Goal: Check status: Check status

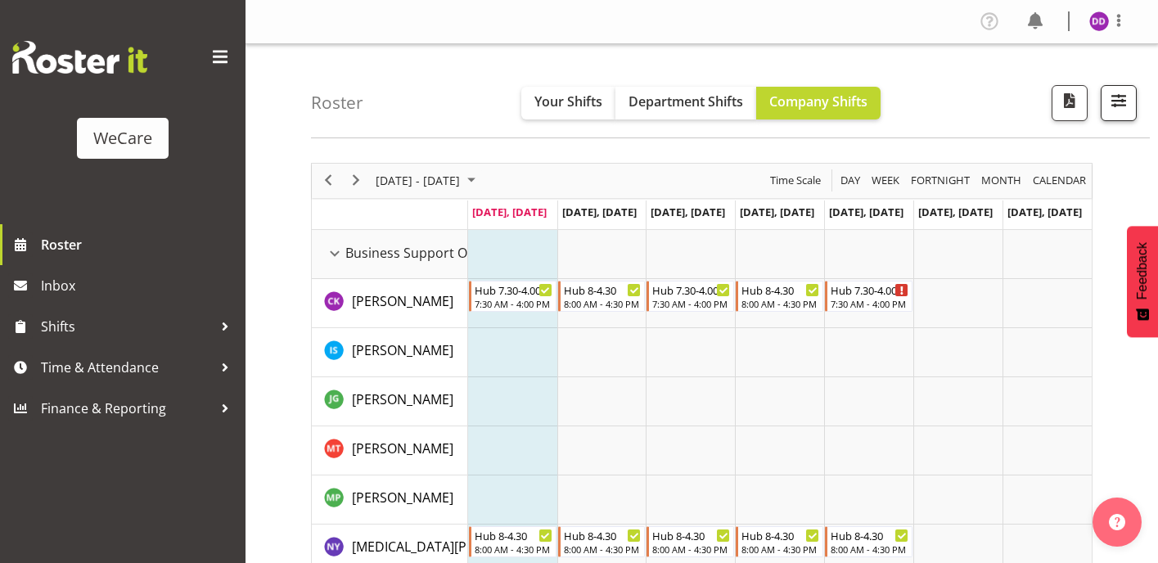
click at [1126, 95] on span "button" at bounding box center [1118, 100] width 21 height 21
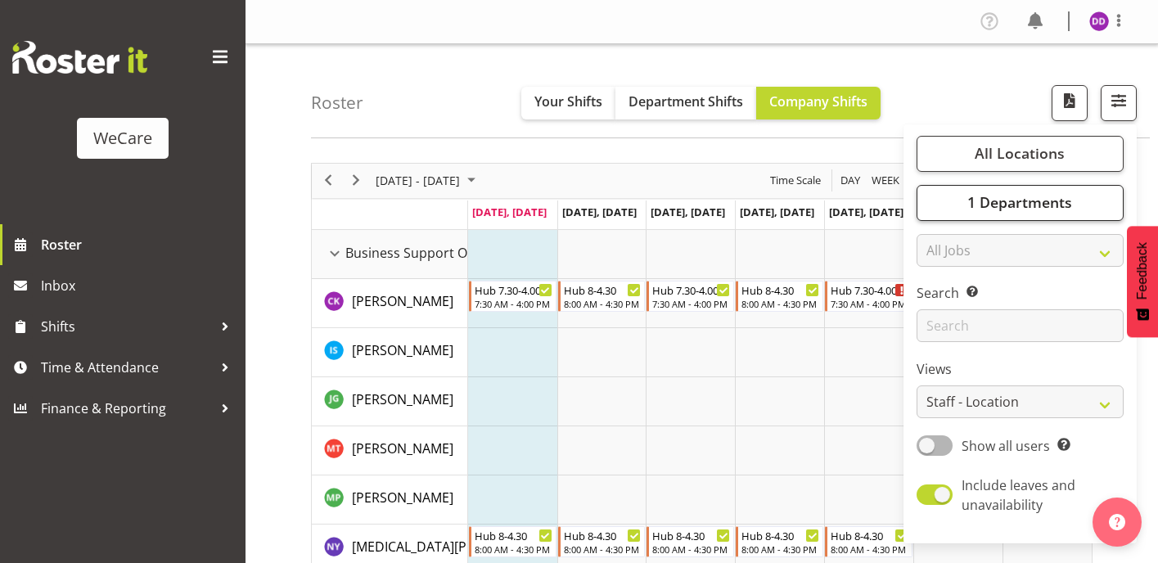
click at [1068, 198] on span "1 Departments" at bounding box center [1020, 202] width 105 height 20
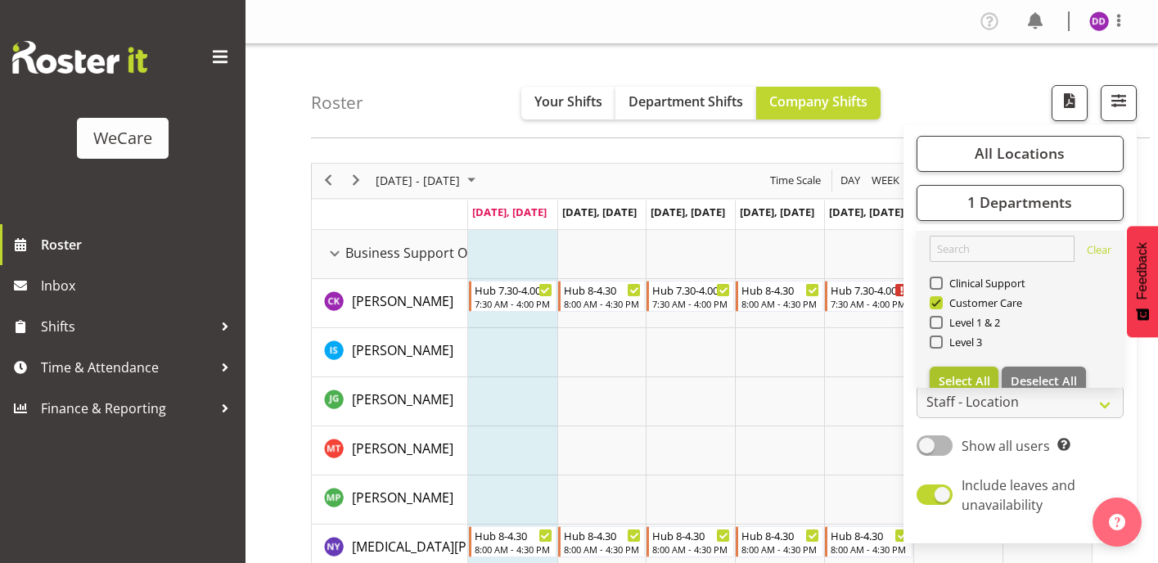
click at [964, 375] on span "Select All" at bounding box center [965, 381] width 52 height 16
checkbox input "true"
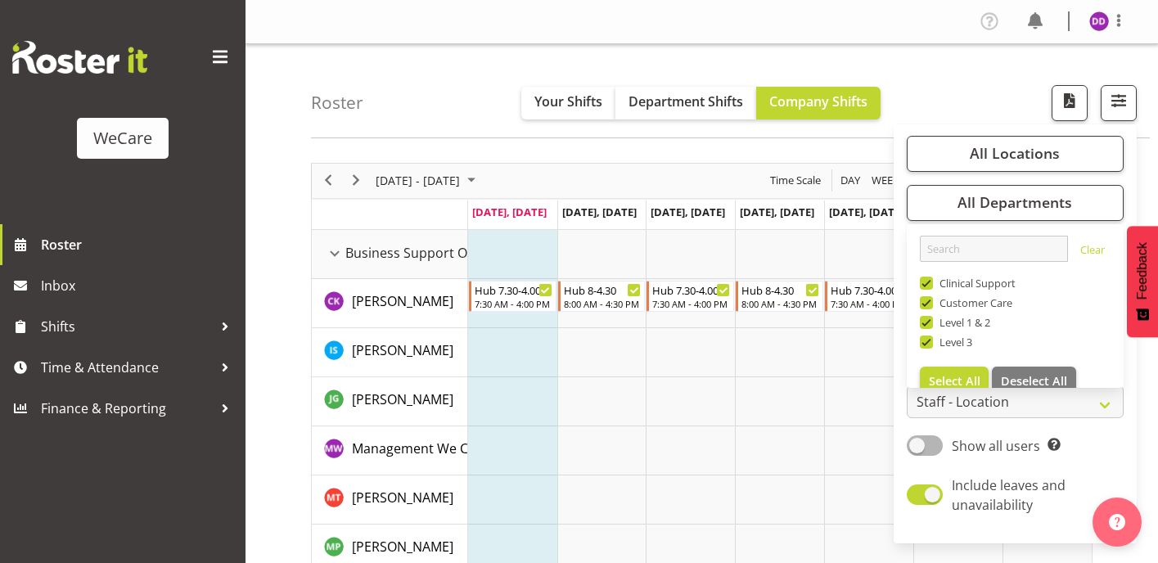
click at [467, 135] on div "Roster Your Shifts Department Shifts Company Shifts All Locations Clear Busines…" at bounding box center [730, 91] width 839 height 94
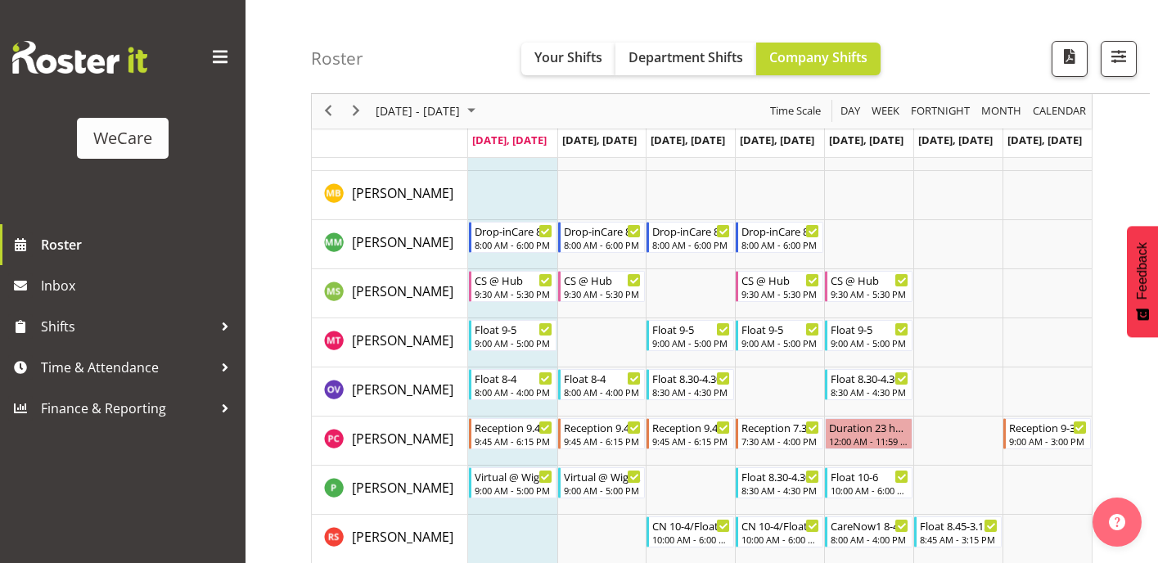
scroll to position [4638, 0]
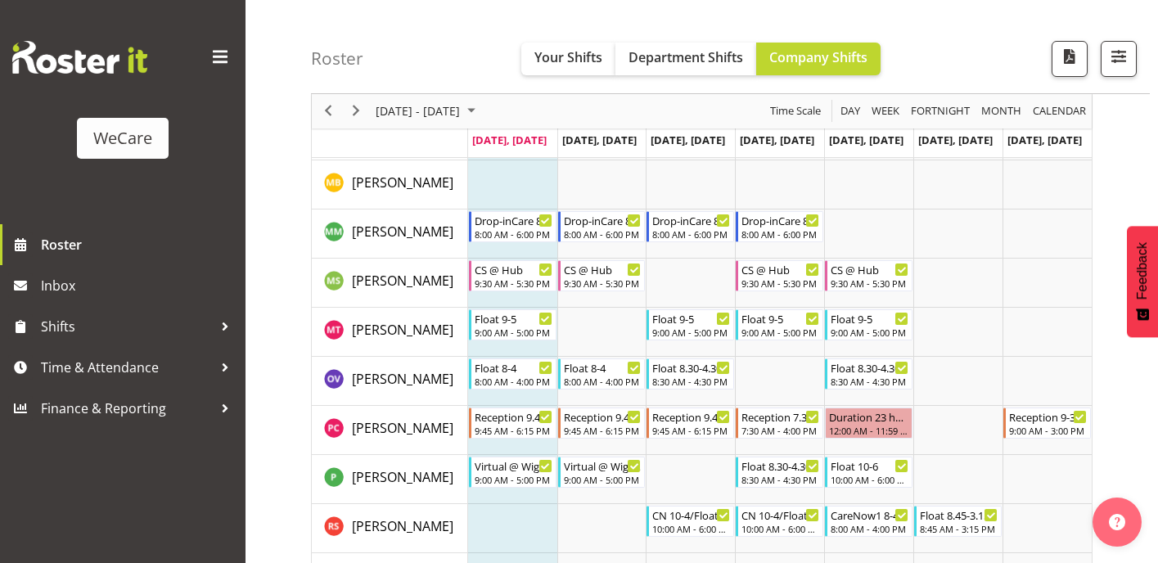
click at [939, 4] on div "Roster Your Shifts Department Shifts Company Shifts All Locations Clear Busines…" at bounding box center [730, 47] width 839 height 94
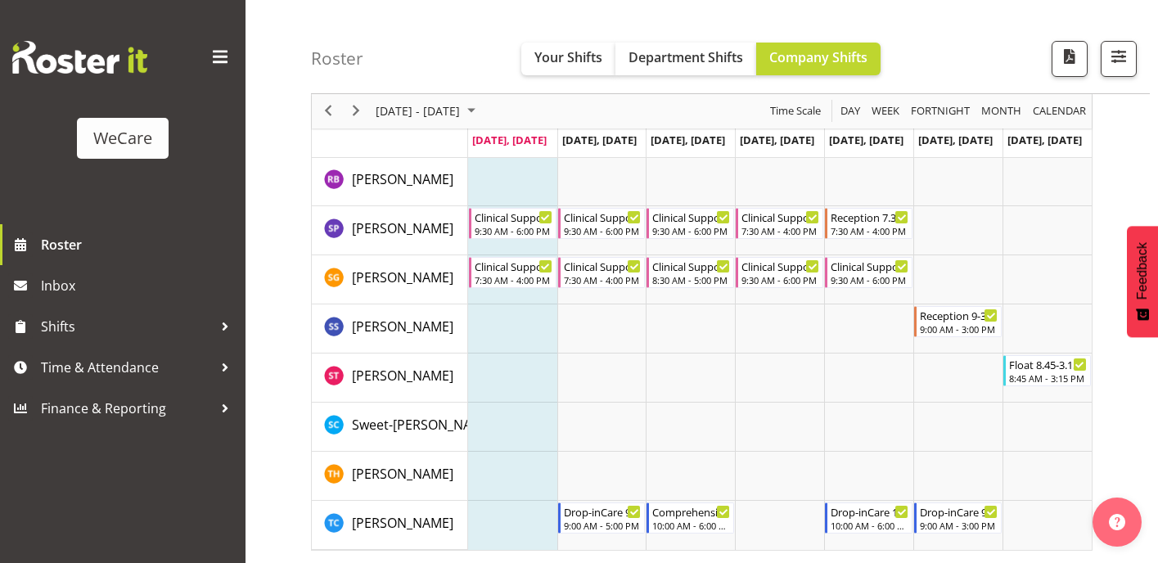
scroll to position [5034, 0]
click at [356, 118] on span "Next" at bounding box center [356, 112] width 20 height 20
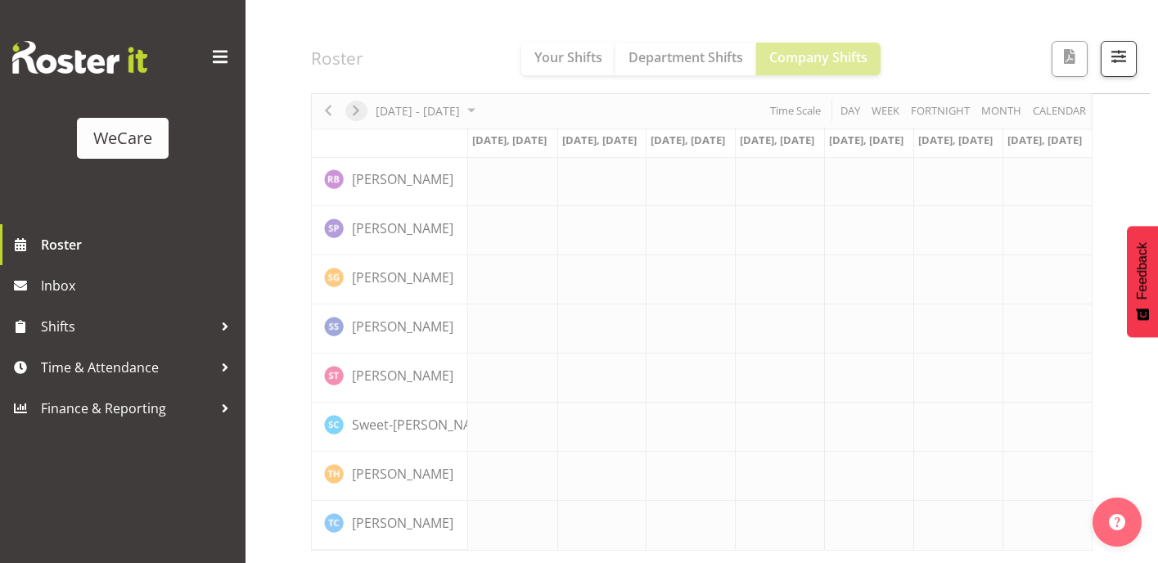
scroll to position [242, 0]
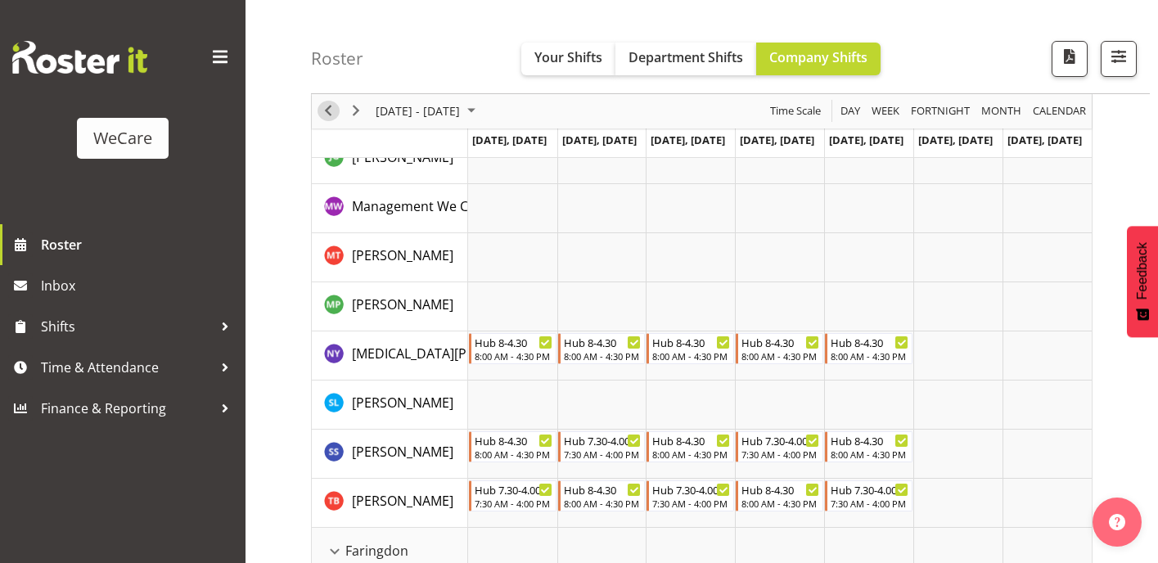
click at [330, 114] on span "Previous" at bounding box center [328, 112] width 20 height 20
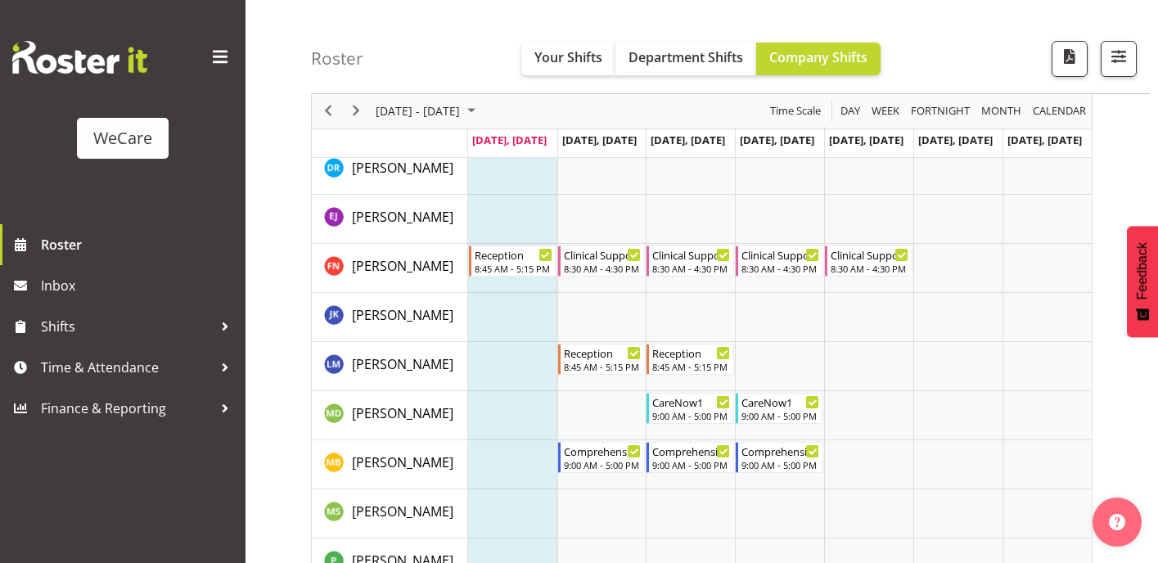
scroll to position [1950, 0]
click at [354, 104] on span "Next" at bounding box center [356, 112] width 20 height 20
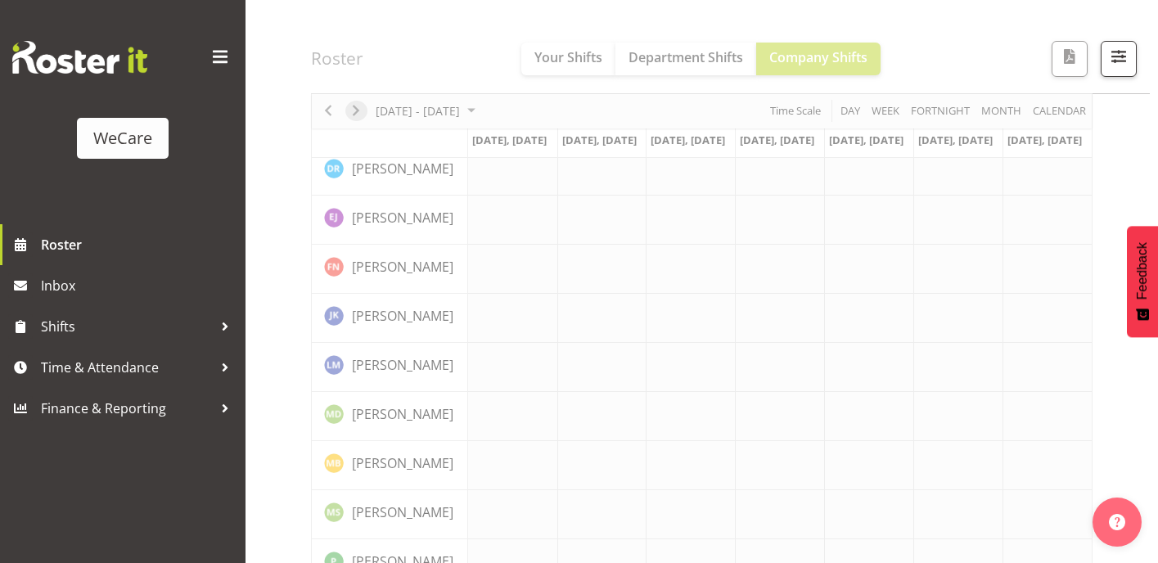
scroll to position [242, 0]
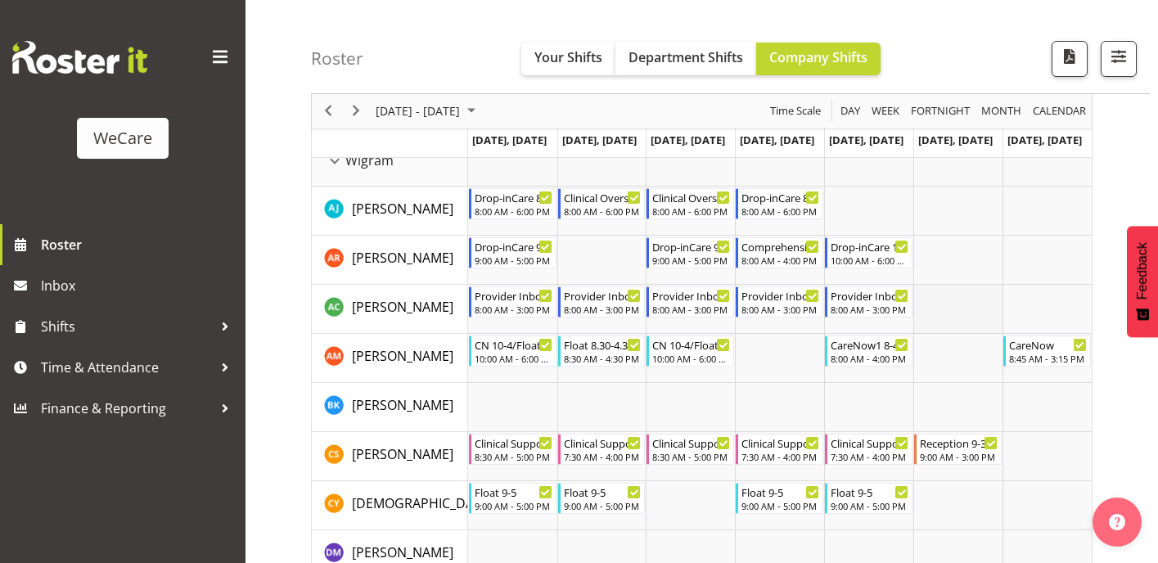
scroll to position [3825, 0]
click at [355, 110] on span "Next" at bounding box center [356, 112] width 20 height 20
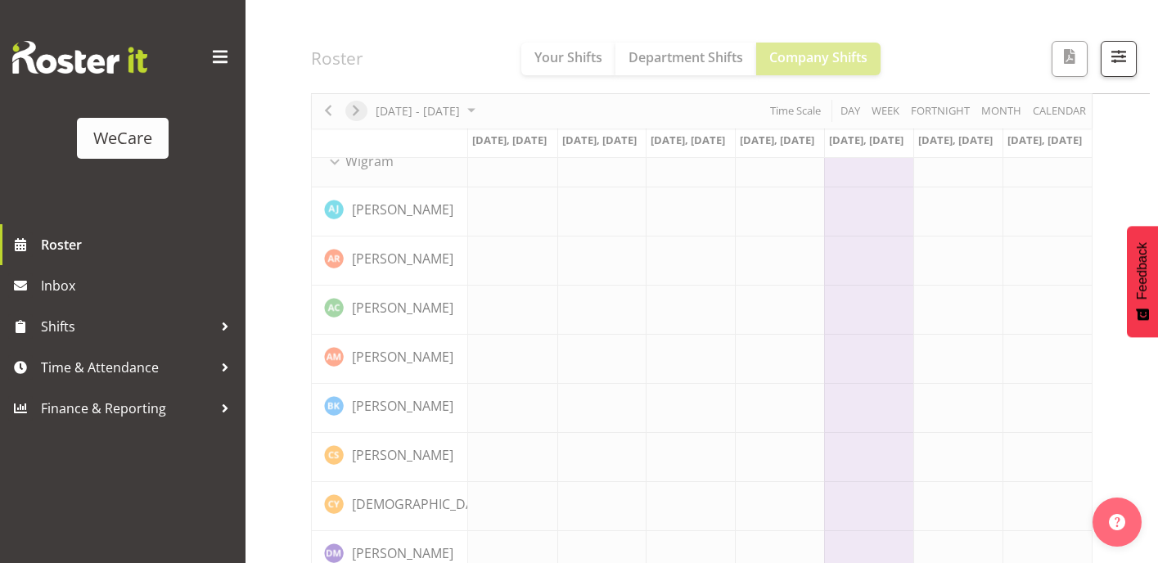
scroll to position [242, 0]
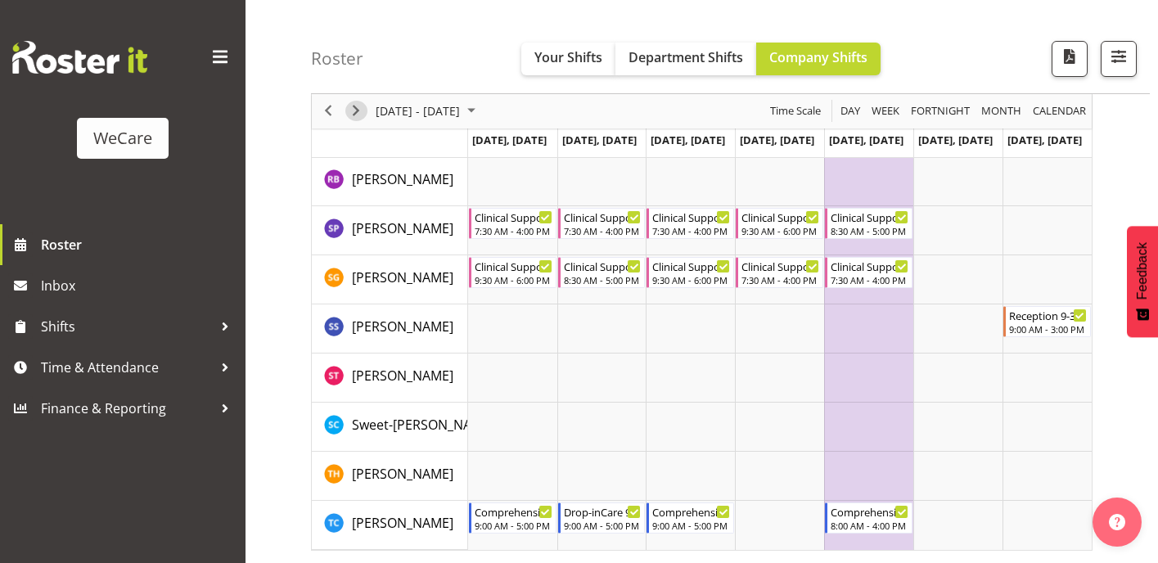
scroll to position [5066, 0]
click at [354, 110] on span "Next" at bounding box center [356, 112] width 20 height 20
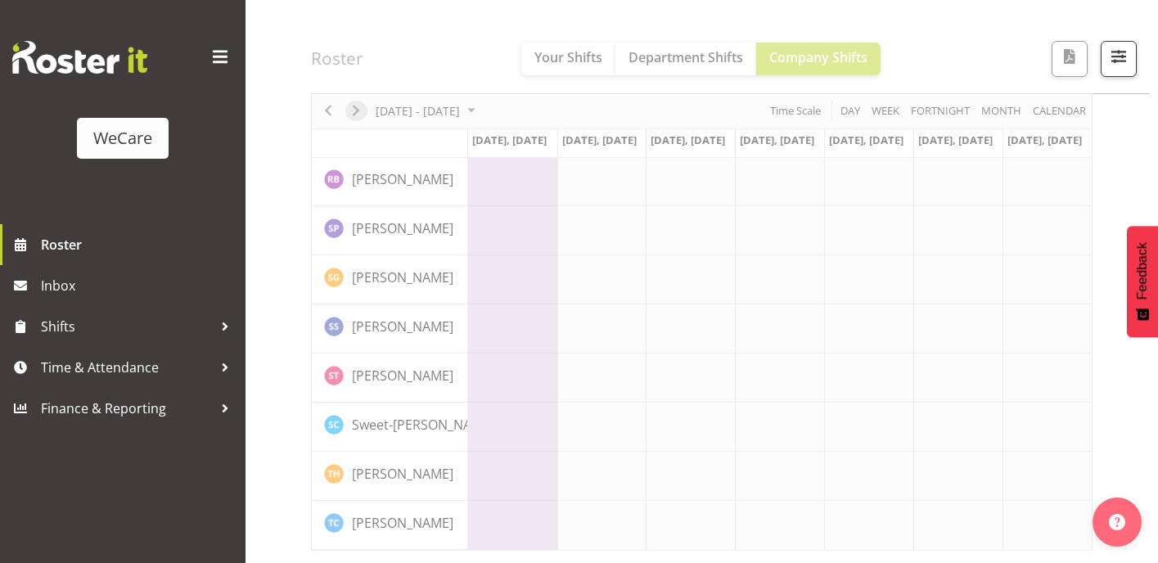
scroll to position [242, 0]
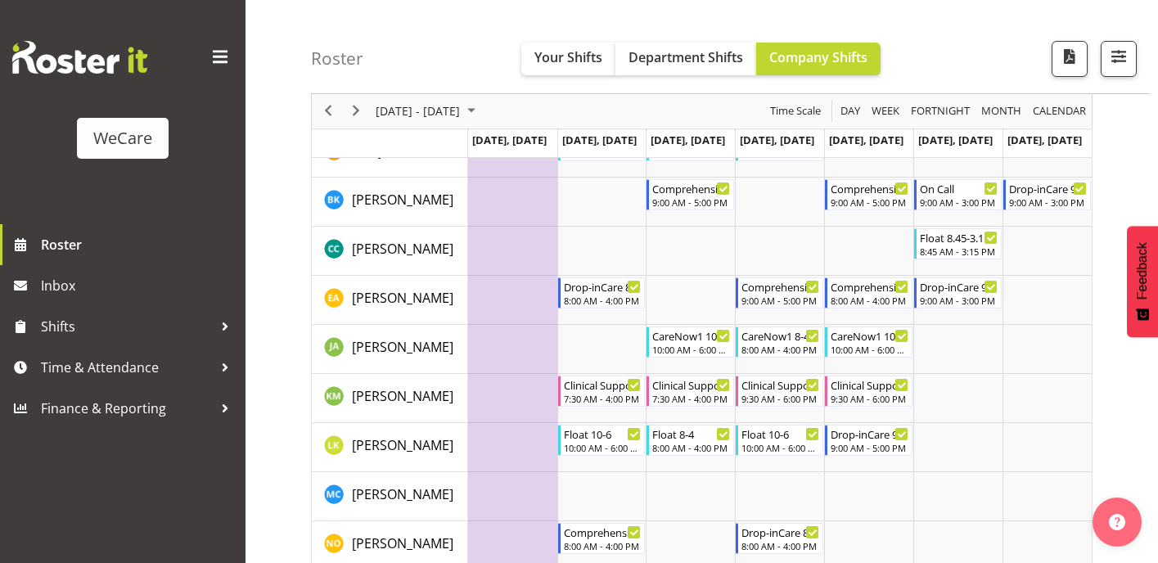
scroll to position [885, 0]
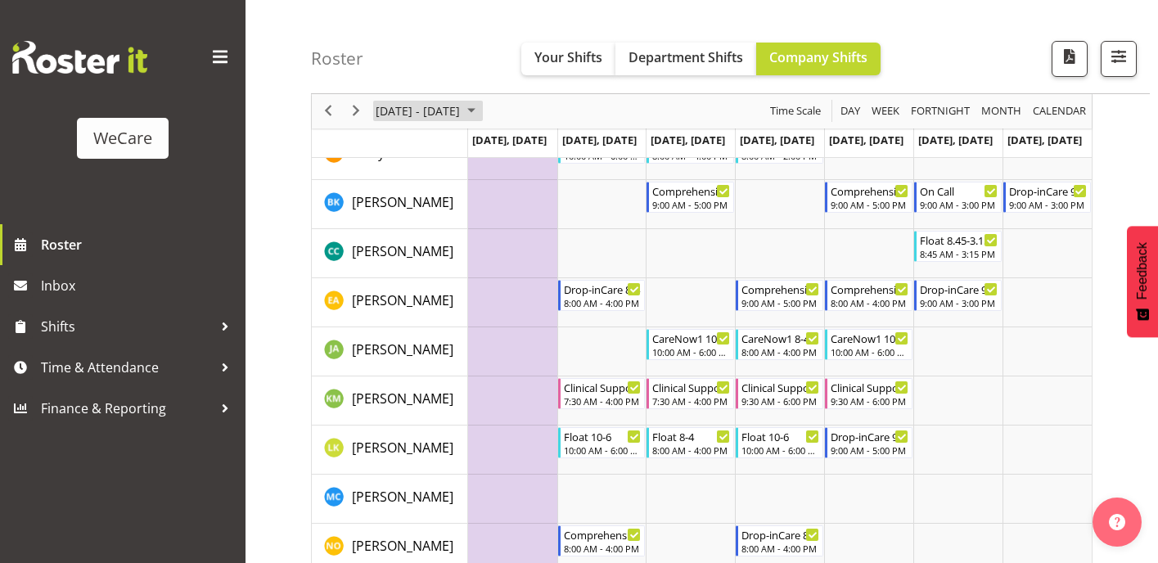
click at [457, 120] on span "[DATE] - [DATE]" at bounding box center [418, 112] width 88 height 20
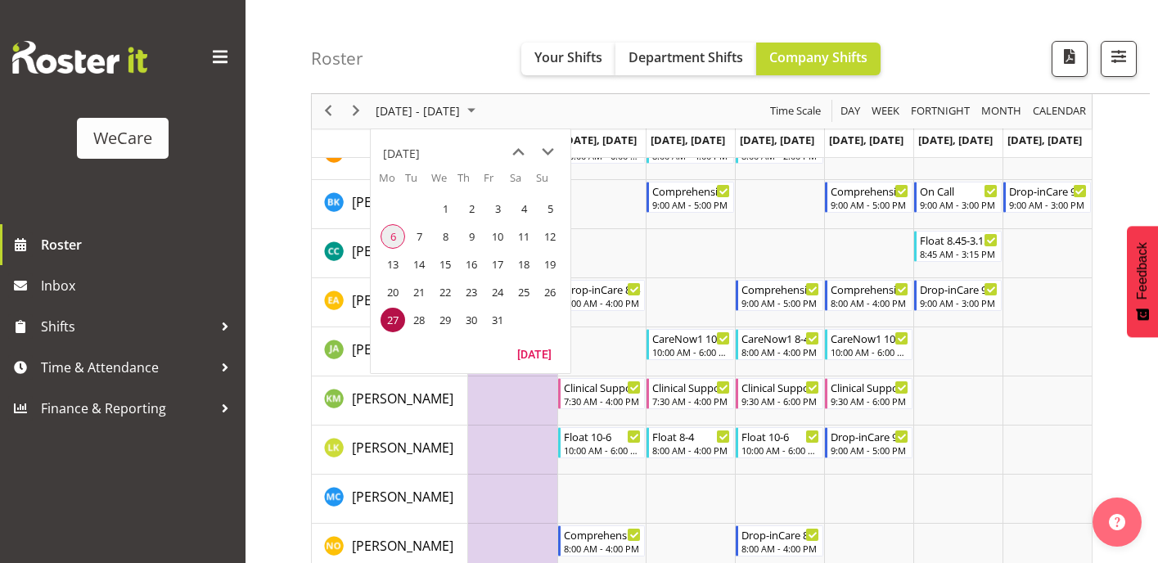
click at [388, 237] on span "6" at bounding box center [393, 236] width 25 height 25
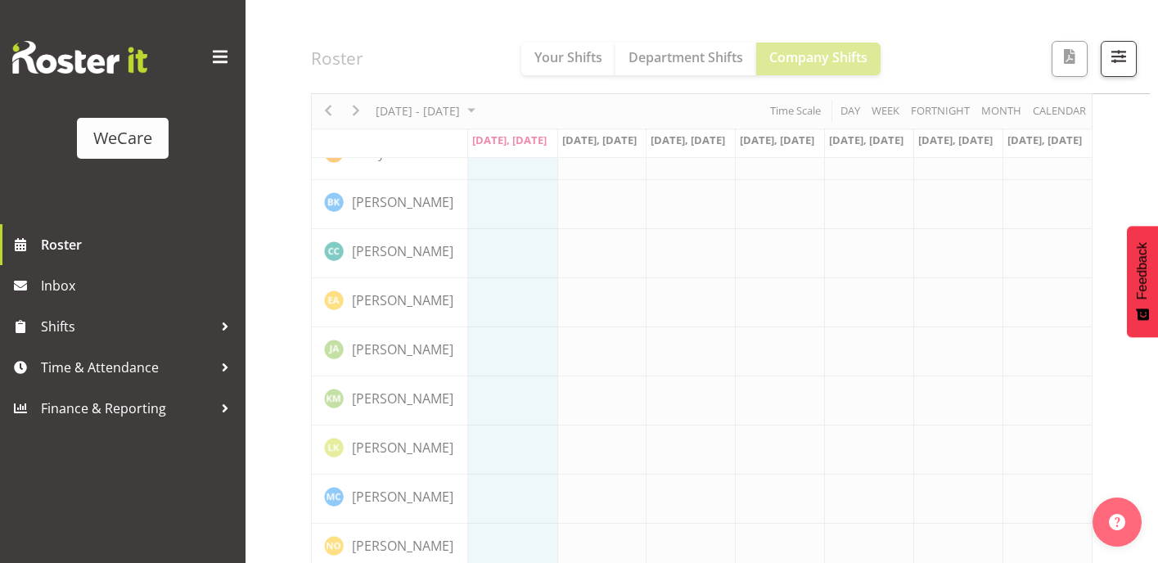
scroll to position [242, 0]
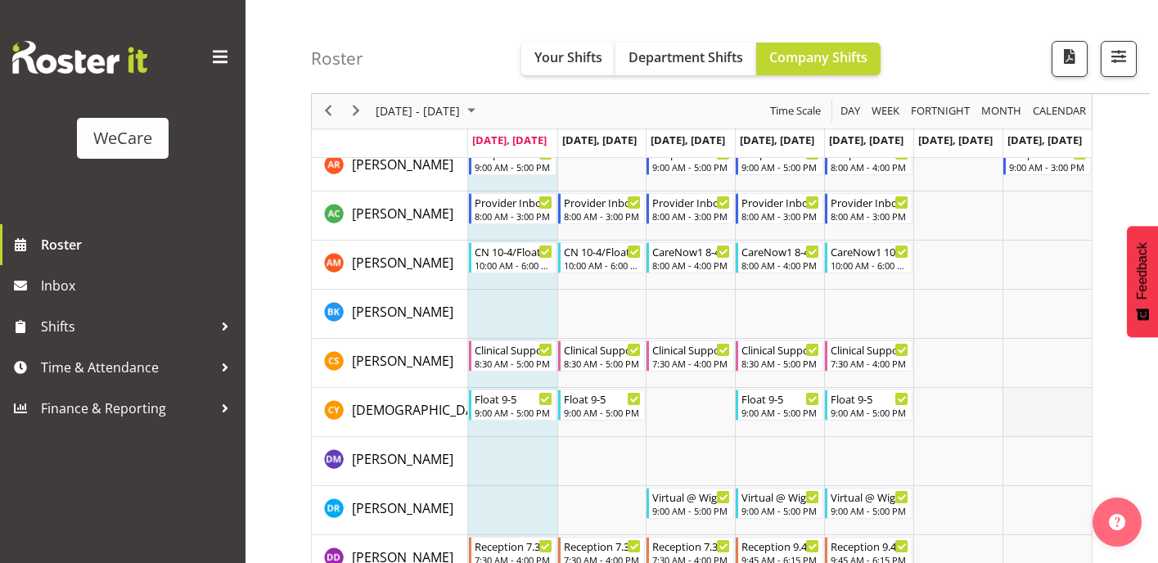
scroll to position [3917, 0]
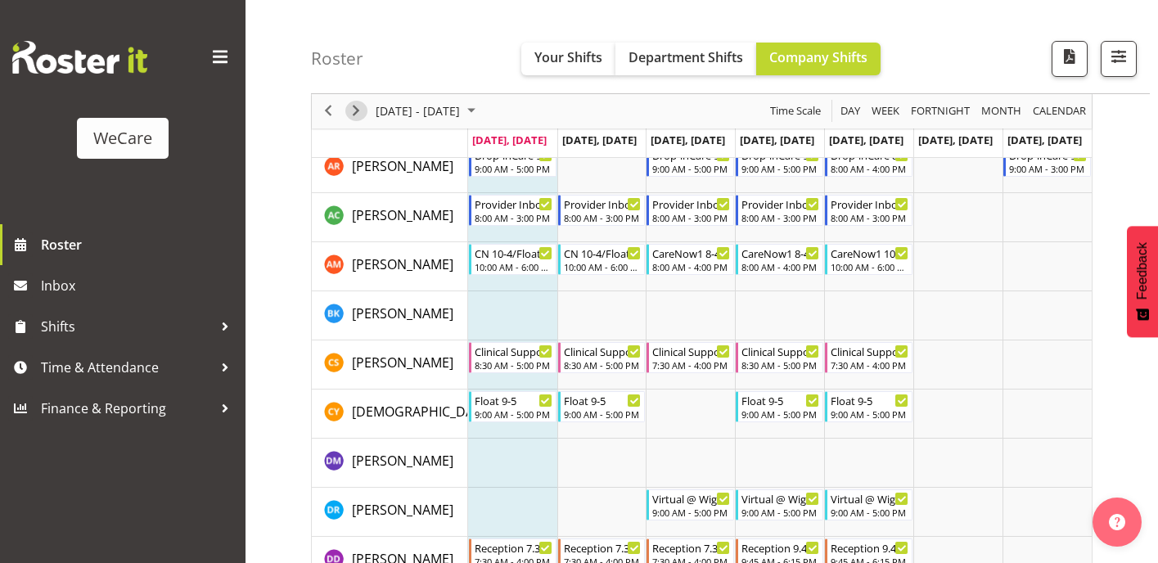
click at [350, 113] on span "Next" at bounding box center [356, 112] width 20 height 20
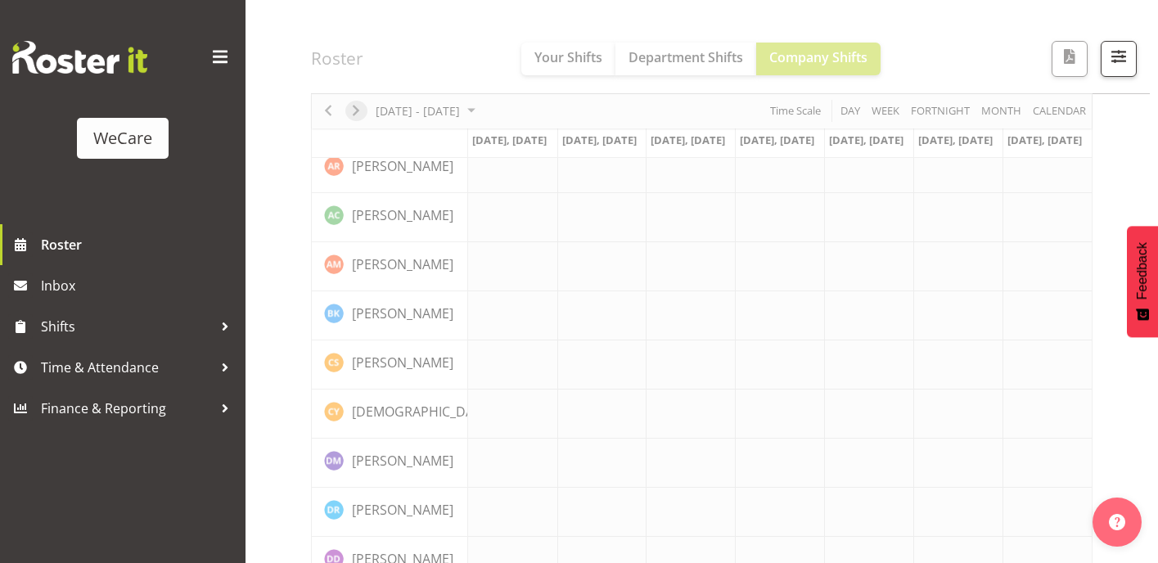
scroll to position [242, 0]
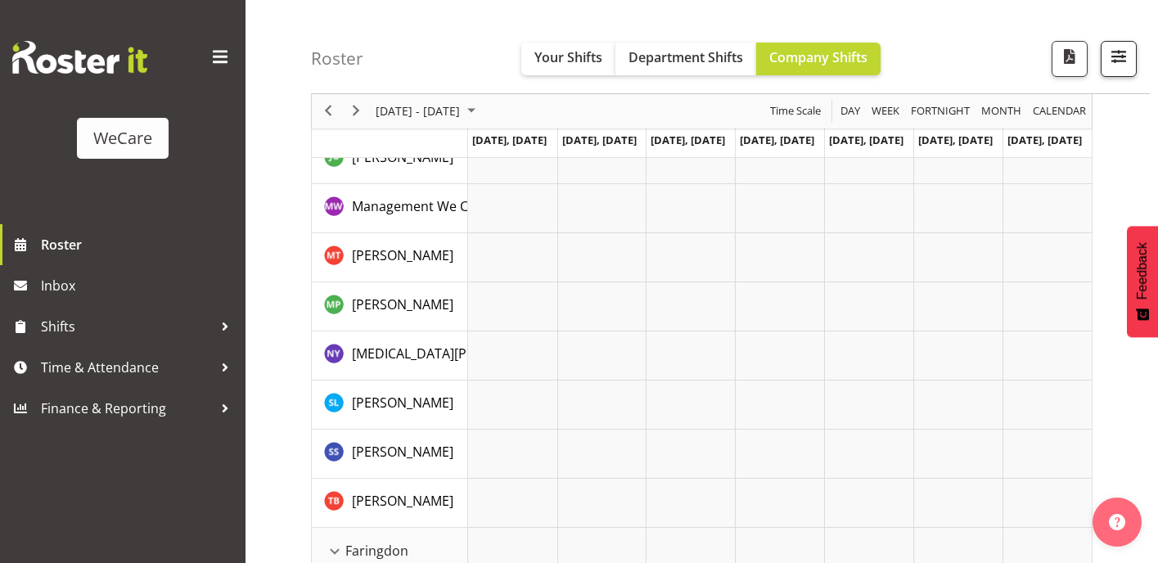
click at [1110, 63] on span "button" at bounding box center [1118, 56] width 21 height 21
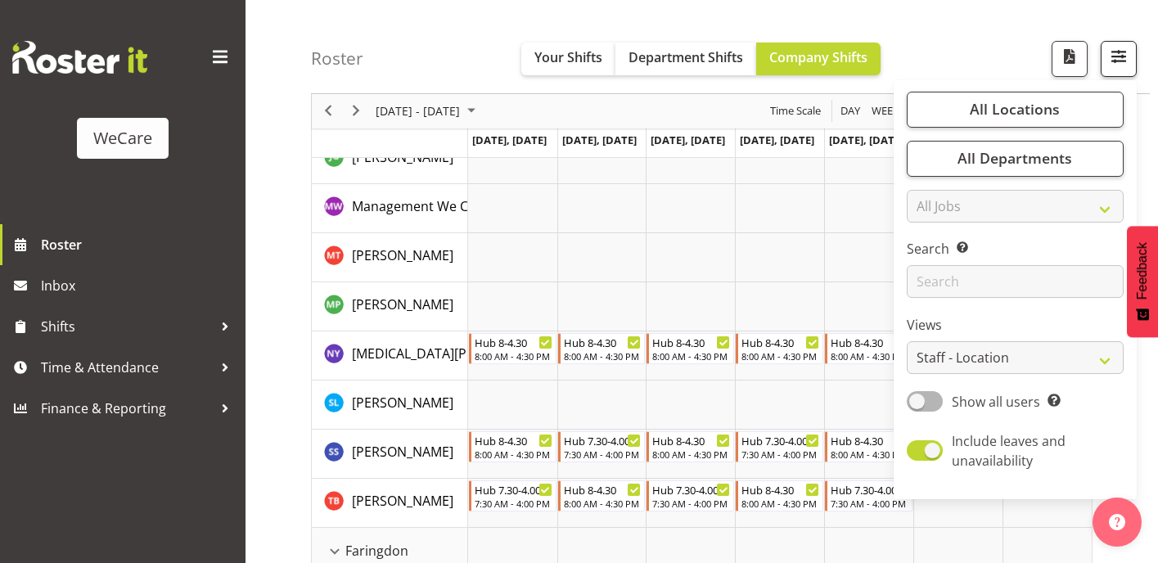
click at [1117, 59] on span "button" at bounding box center [1118, 56] width 21 height 21
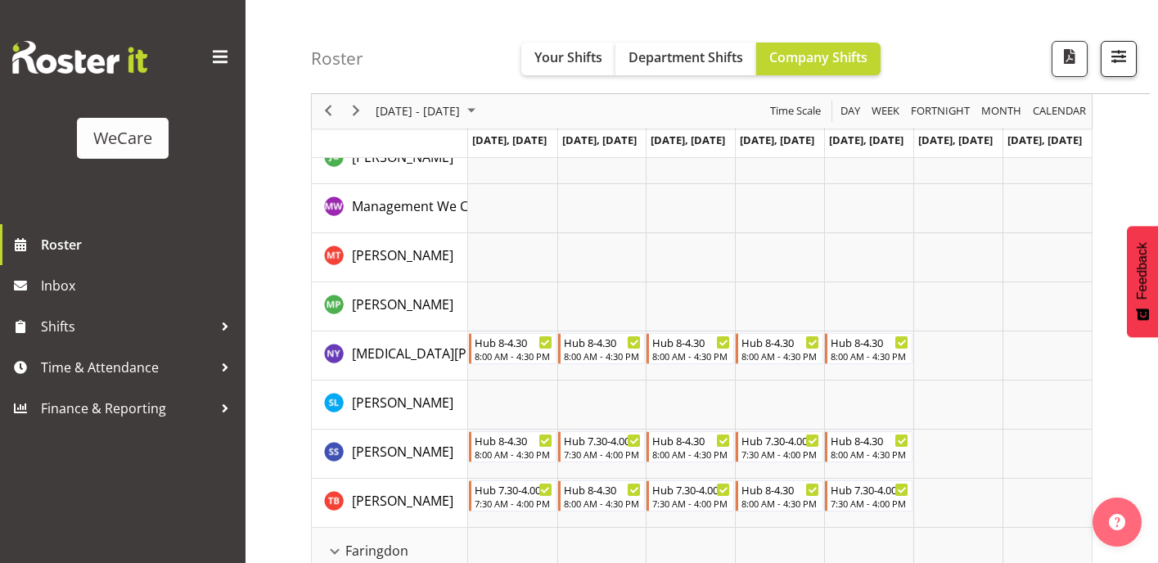
click at [1117, 59] on span "button" at bounding box center [1118, 56] width 21 height 21
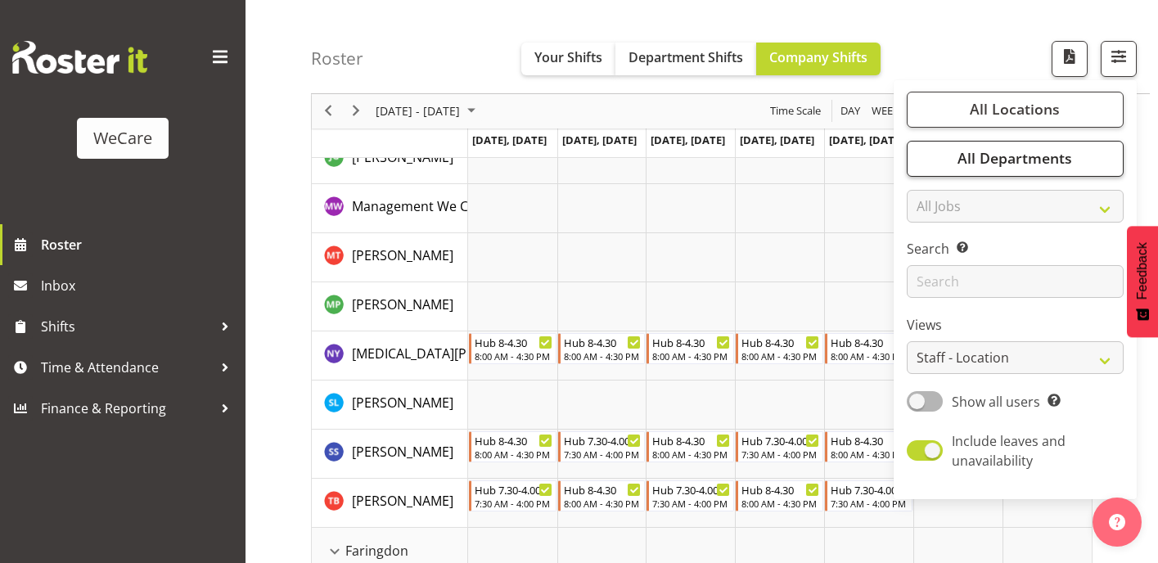
click at [1069, 168] on span "All Departments" at bounding box center [1015, 159] width 115 height 20
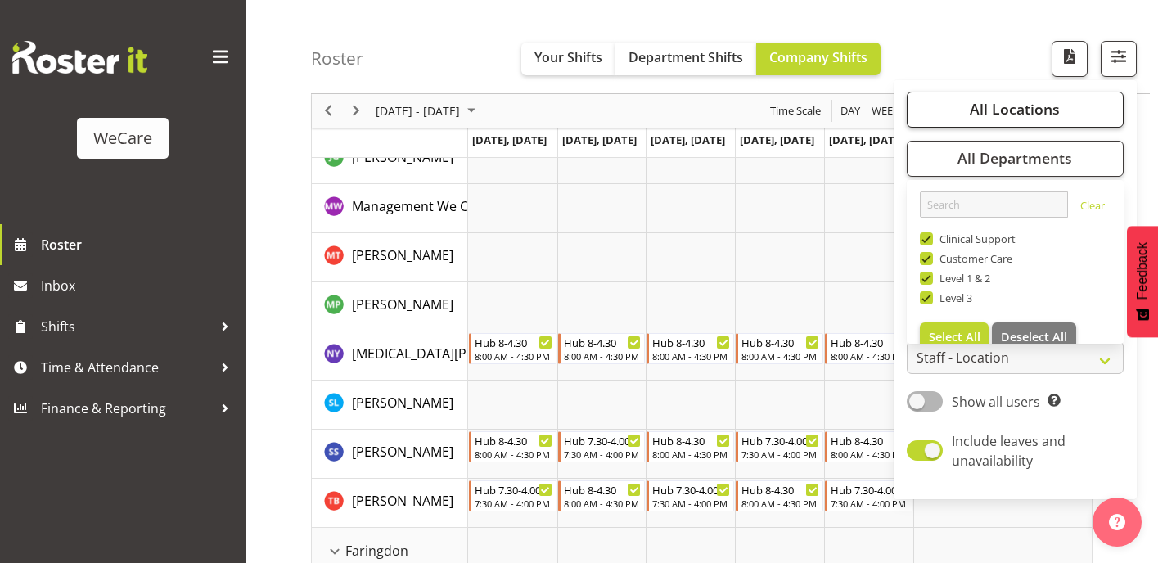
click at [1011, 115] on span "All Locations" at bounding box center [1015, 110] width 90 height 20
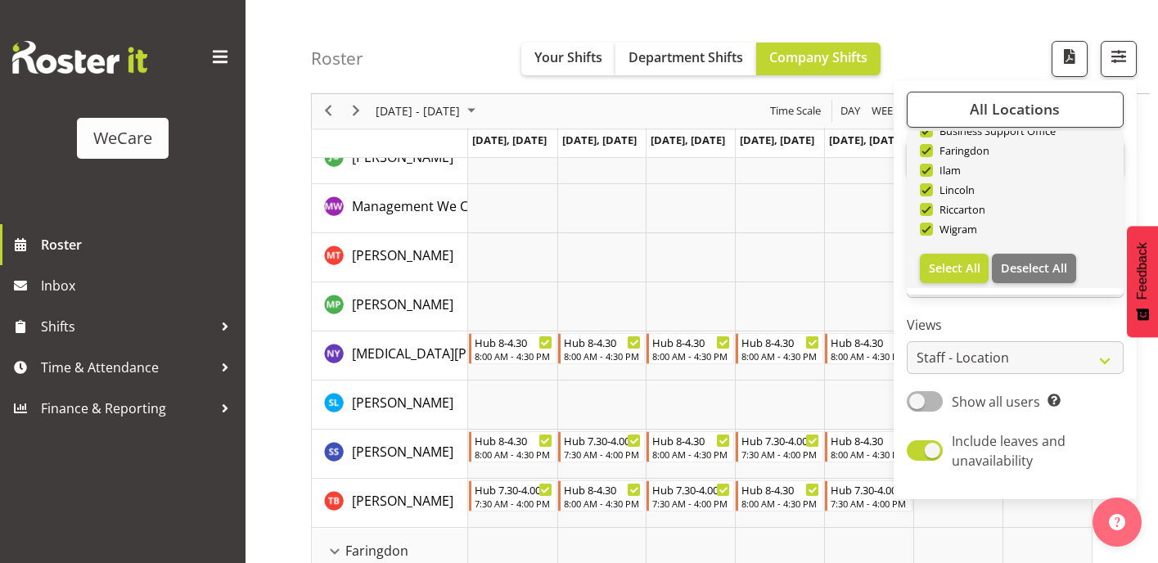
scroll to position [59, 0]
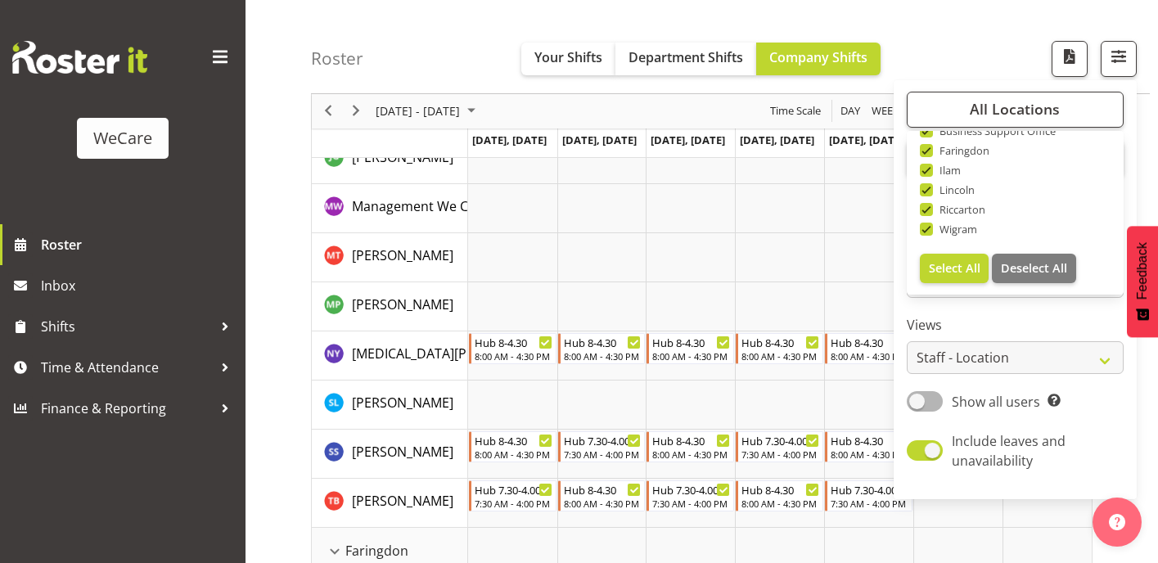
click at [1047, 260] on button "Deselect All" at bounding box center [1034, 268] width 84 height 29
checkbox input "false"
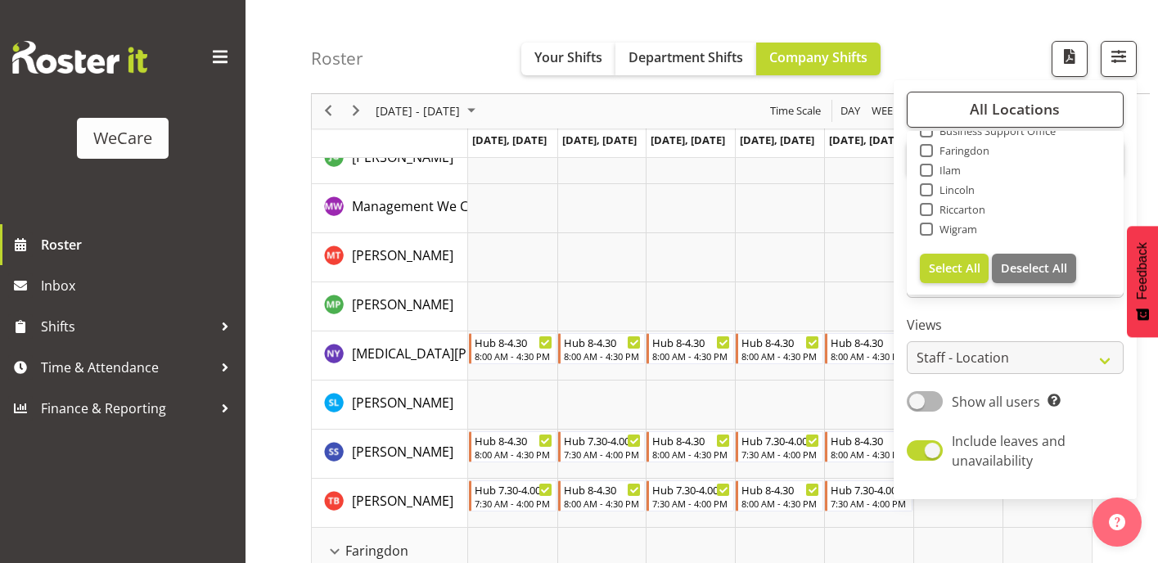
checkbox input "false"
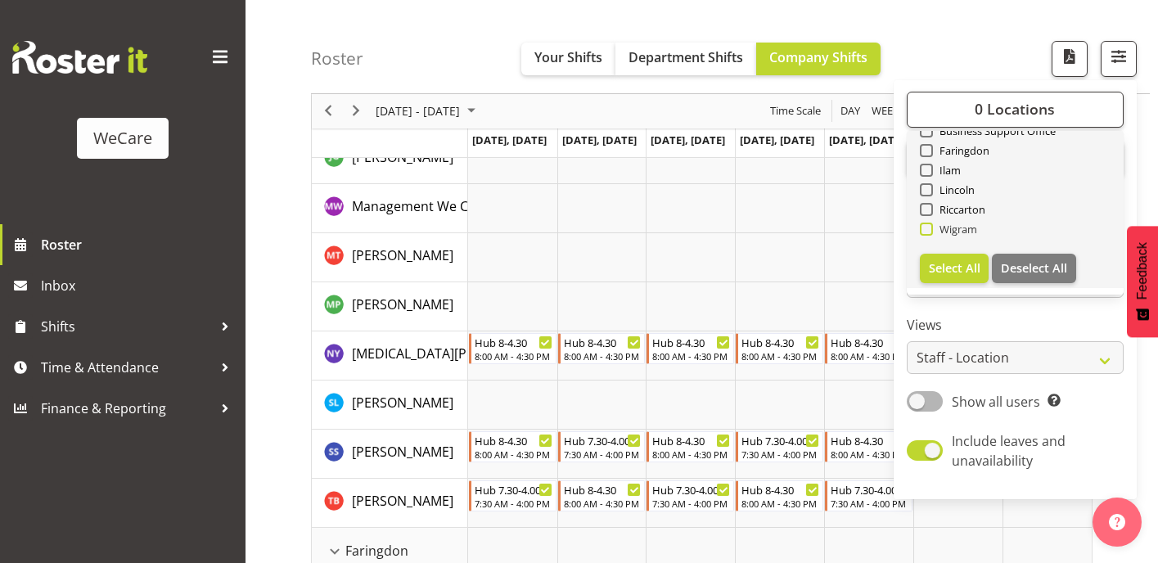
click at [950, 227] on span "Wigram" at bounding box center [955, 229] width 45 height 13
click at [931, 227] on input "Wigram" at bounding box center [925, 229] width 11 height 11
checkbox input "true"
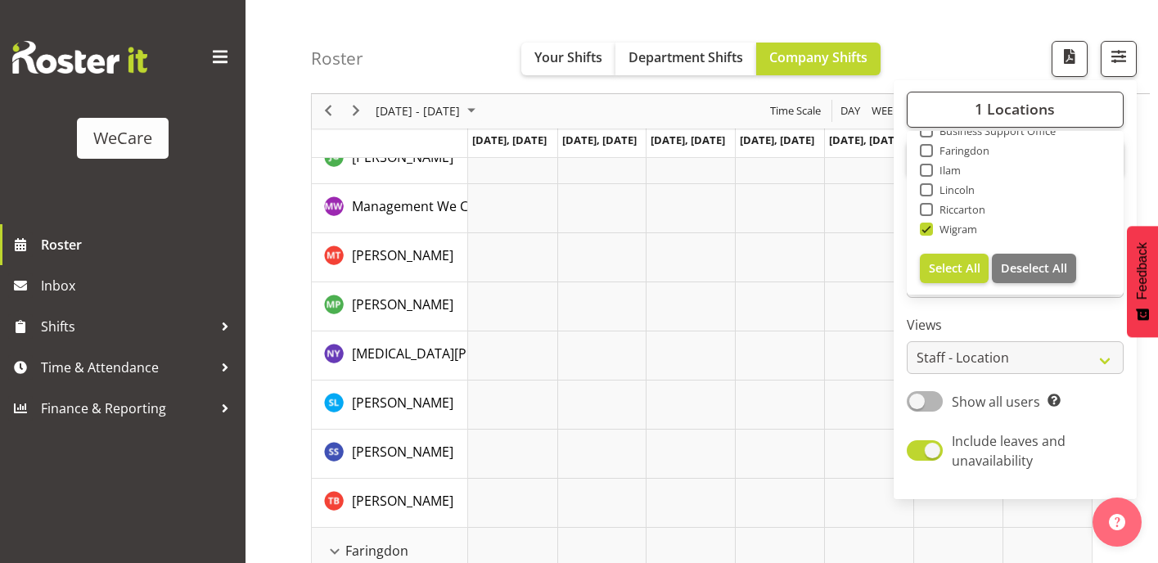
click at [939, 64] on div "Roster Your Shifts Department Shifts Company Shifts 1 Locations Clear Business …" at bounding box center [730, 47] width 839 height 94
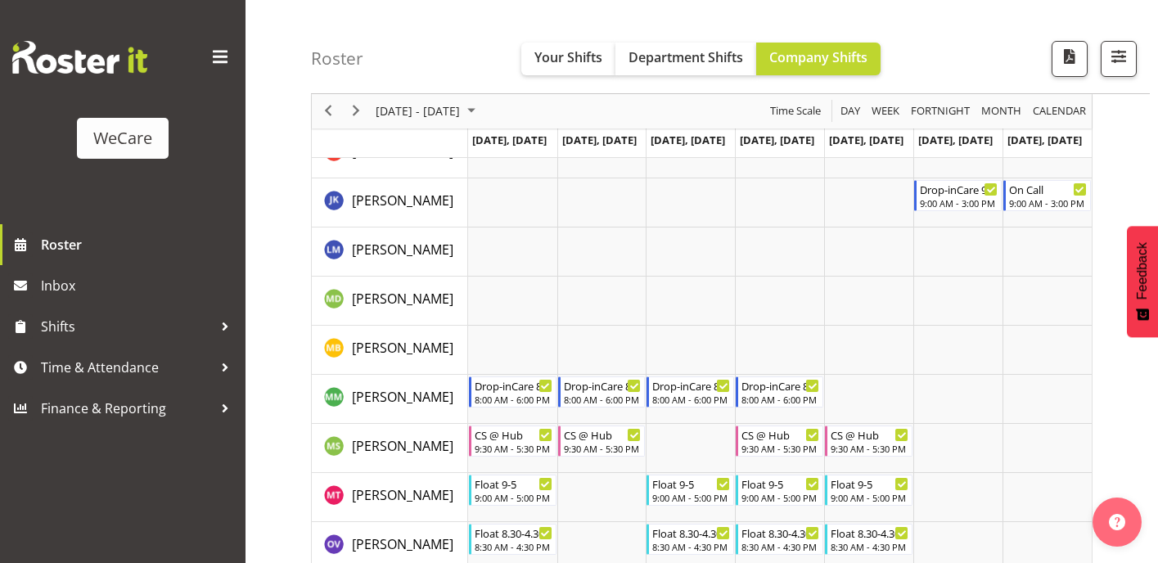
scroll to position [4238, 0]
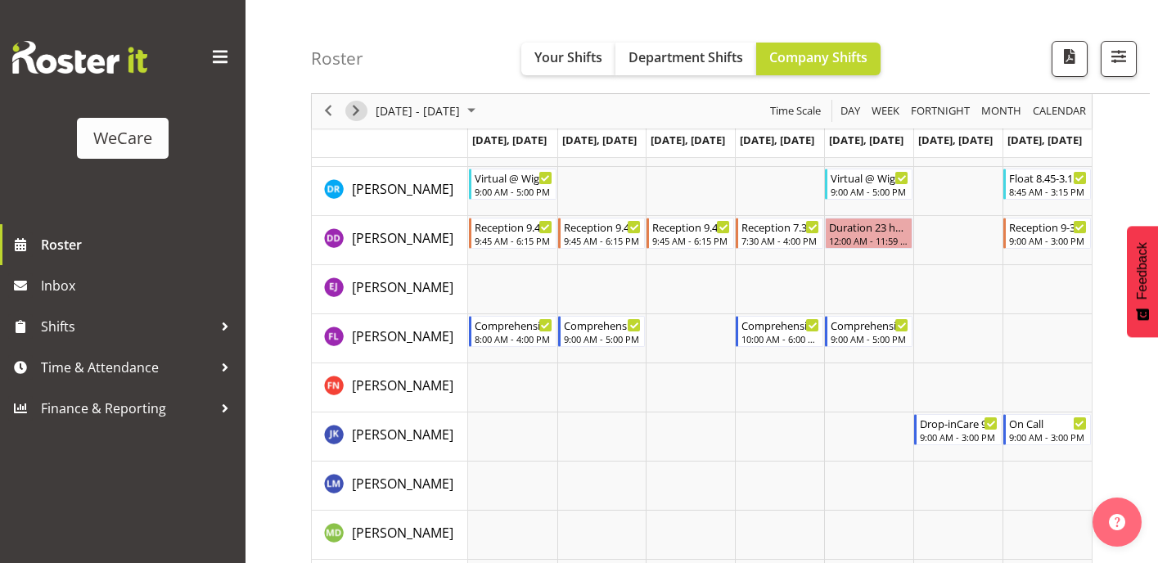
click at [359, 106] on span "Next" at bounding box center [356, 112] width 20 height 20
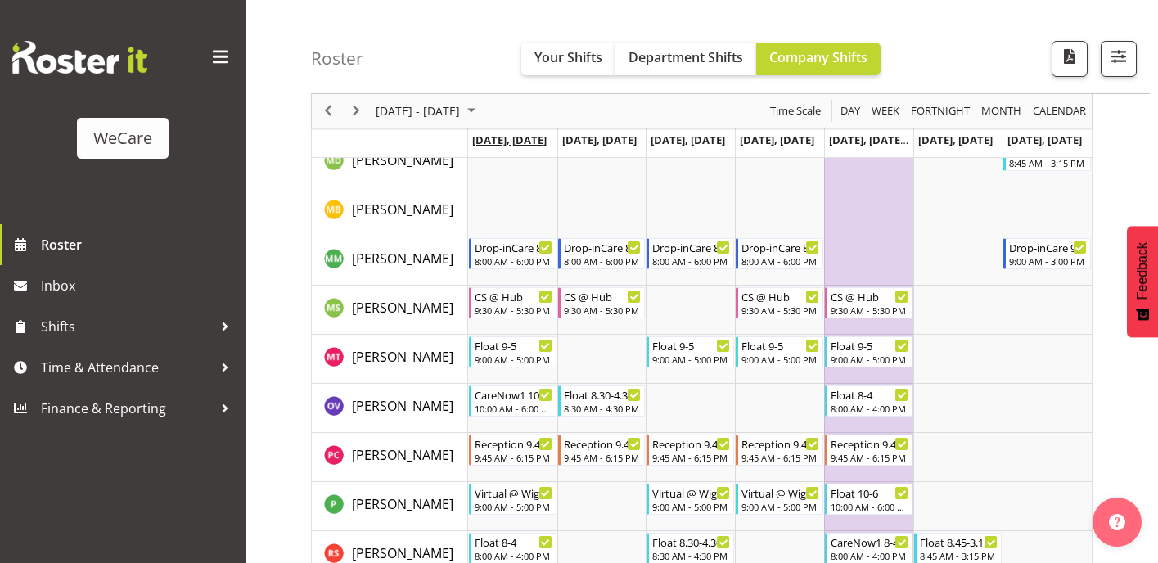
scroll to position [844, 0]
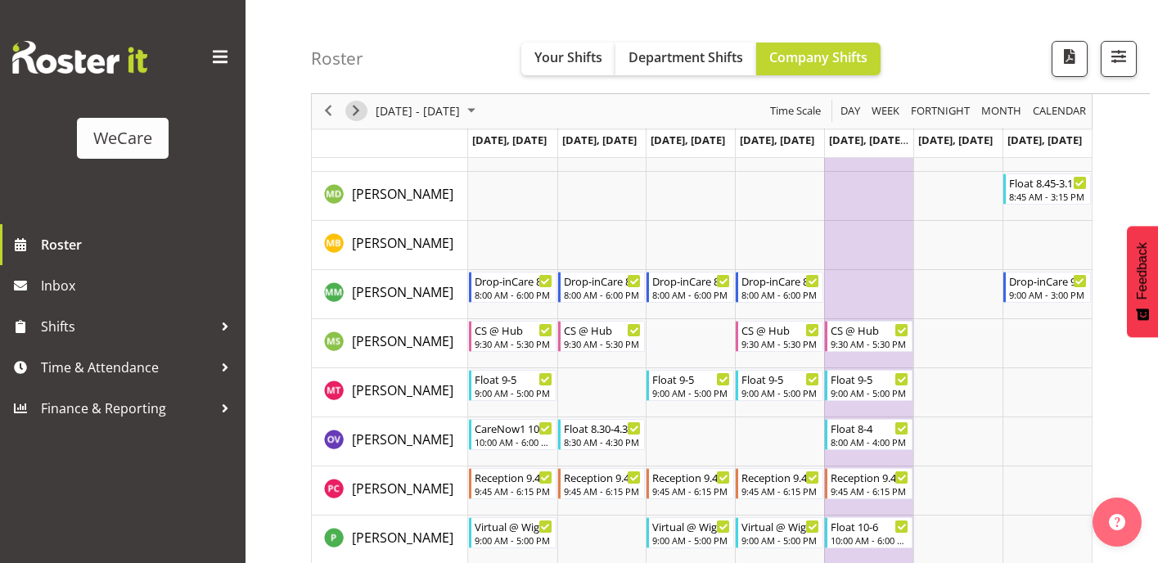
click at [362, 109] on span "Next" at bounding box center [356, 112] width 20 height 20
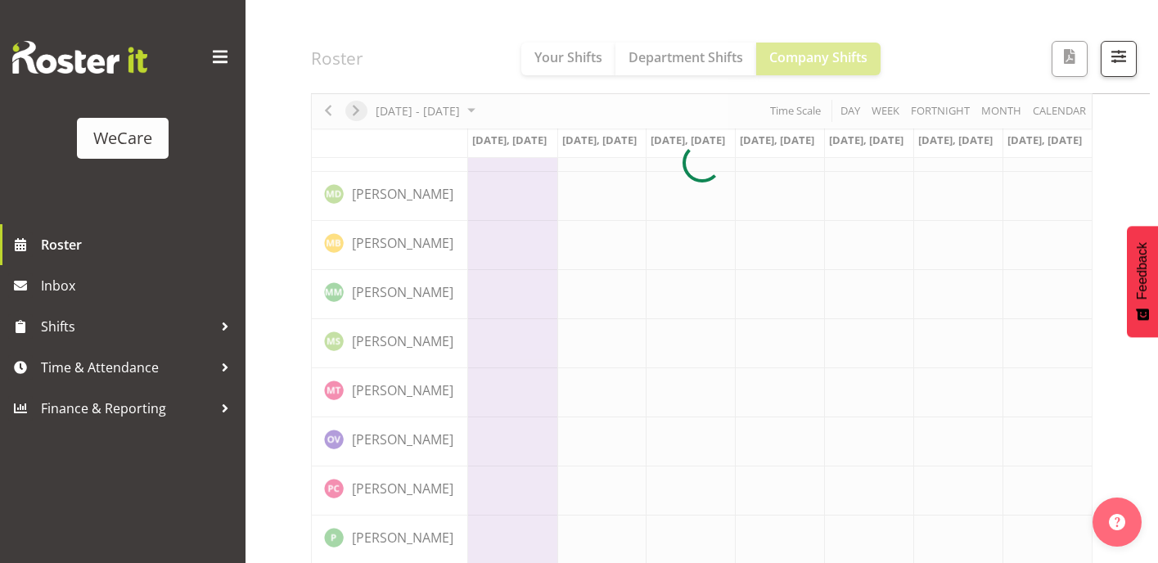
scroll to position [242, 0]
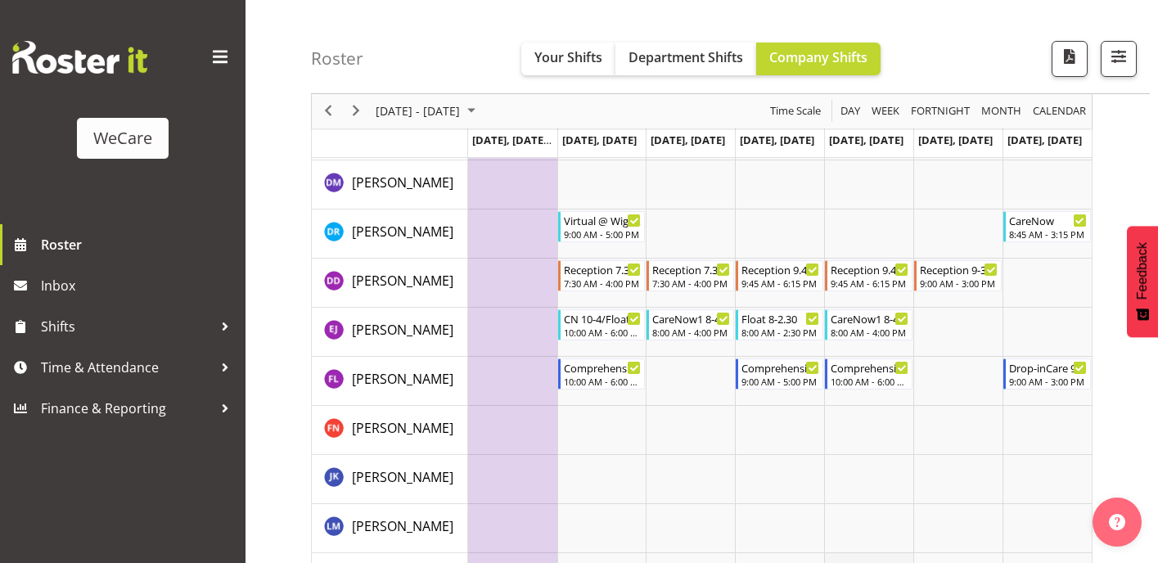
scroll to position [463, 0]
click at [352, 114] on span "Next" at bounding box center [356, 112] width 20 height 20
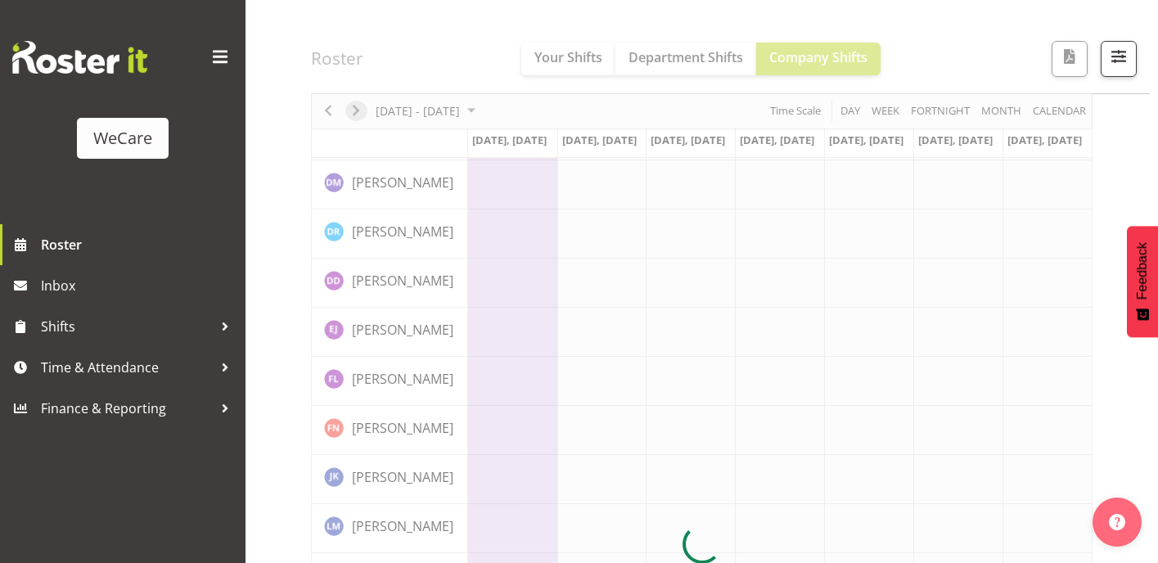
scroll to position [242, 0]
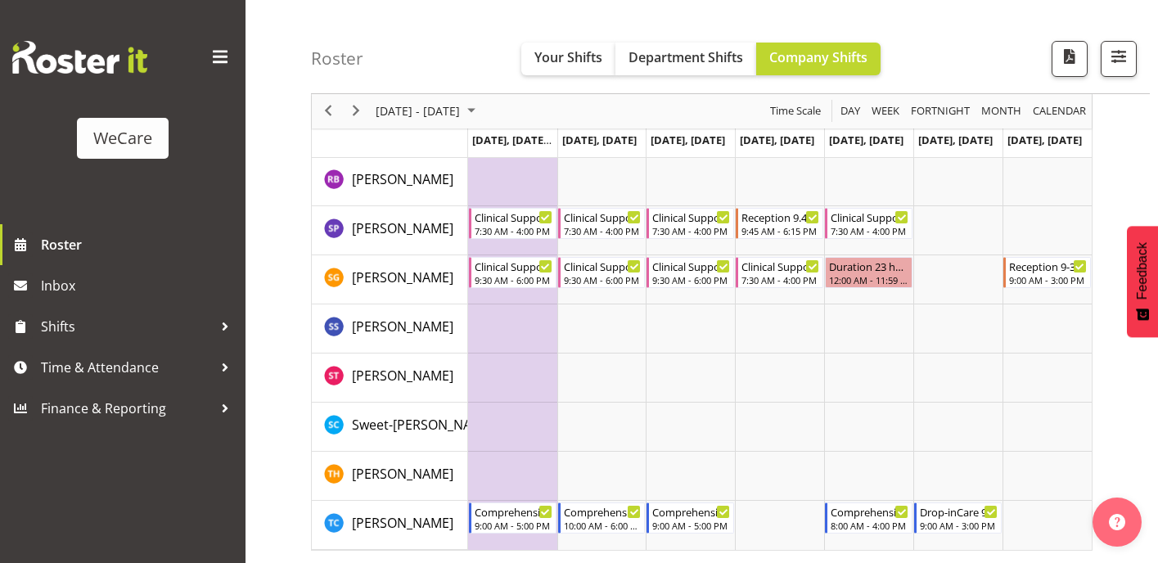
scroll to position [1333, 0]
click at [352, 116] on span "Next" at bounding box center [356, 112] width 20 height 20
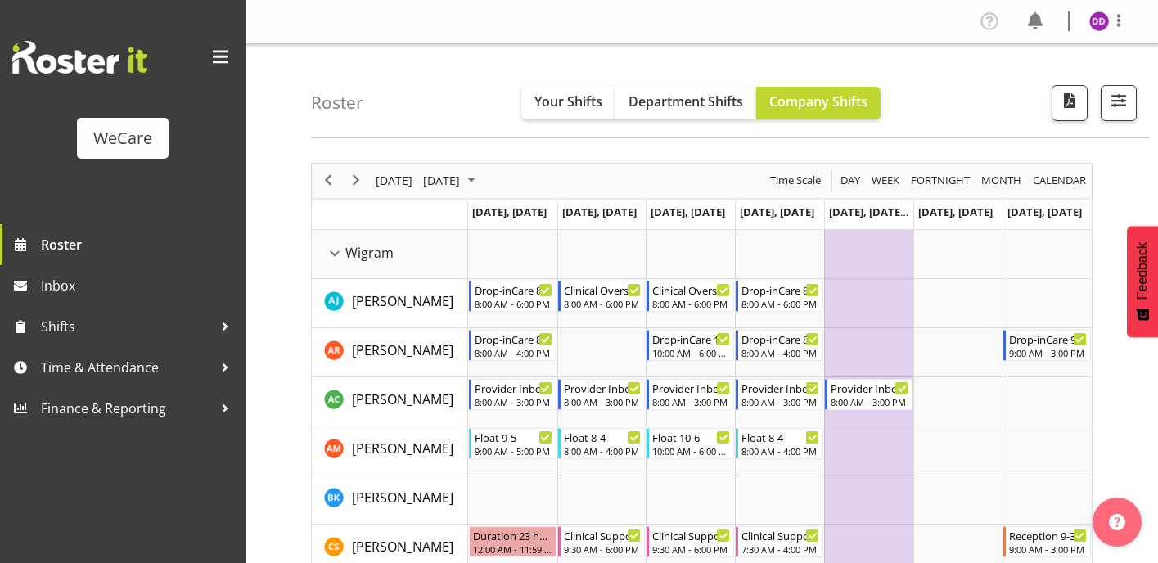
click at [355, 194] on div "next period" at bounding box center [356, 181] width 28 height 34
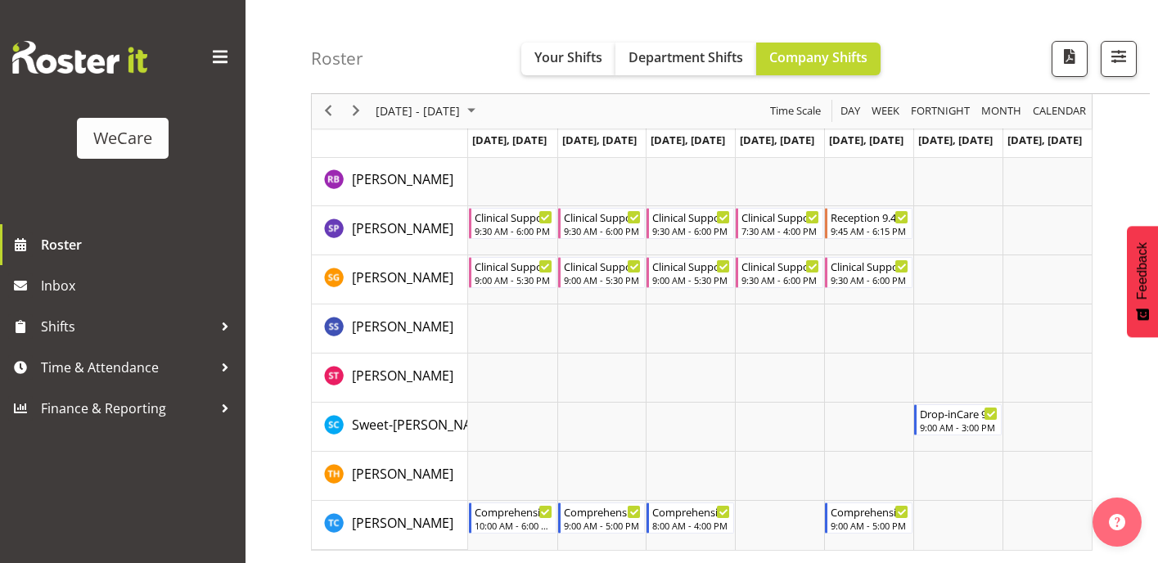
scroll to position [1333, 0]
click at [356, 120] on span "Next" at bounding box center [356, 112] width 20 height 20
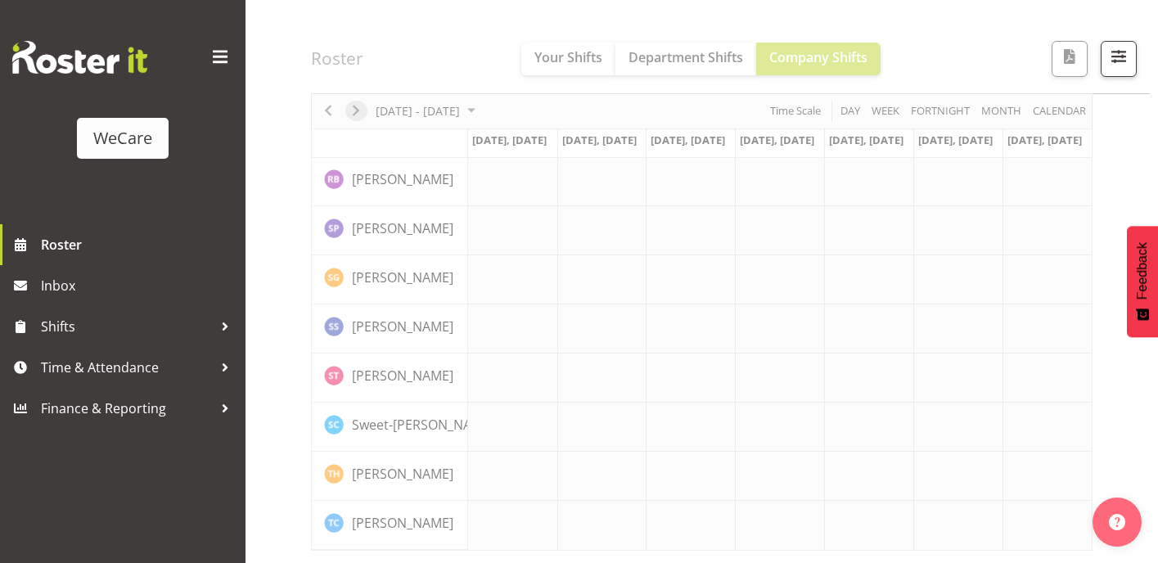
scroll to position [242, 0]
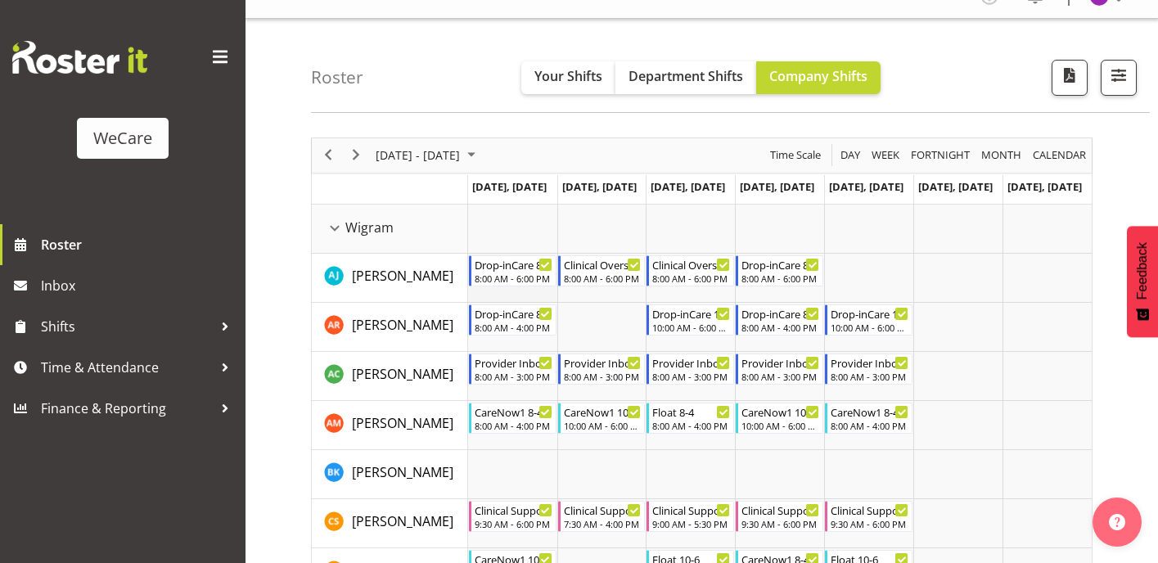
scroll to position [24, 0]
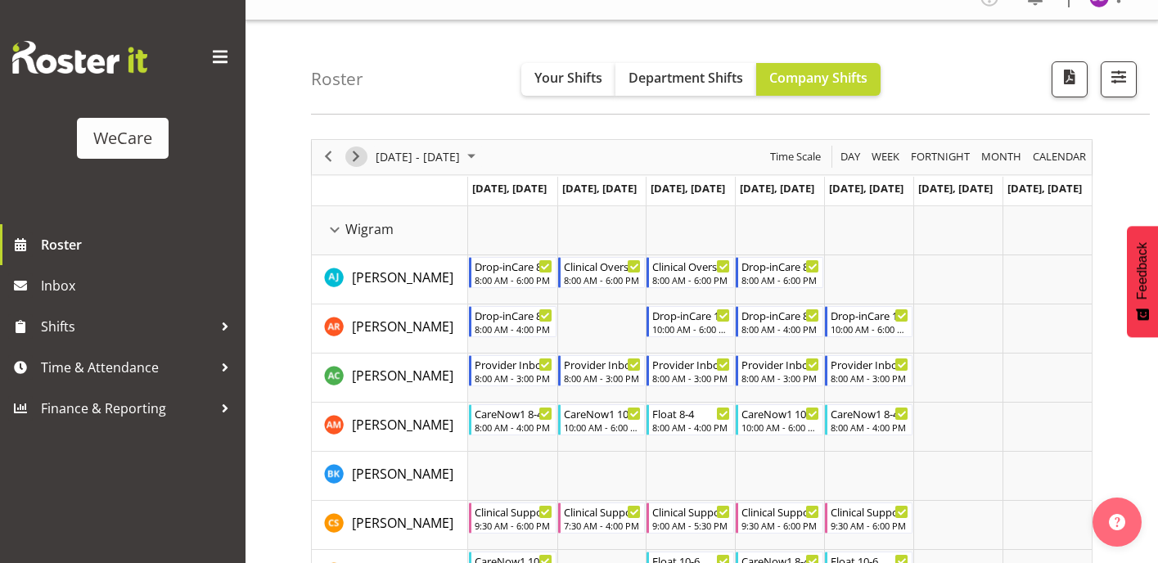
click at [359, 156] on span "Next" at bounding box center [356, 157] width 20 height 20
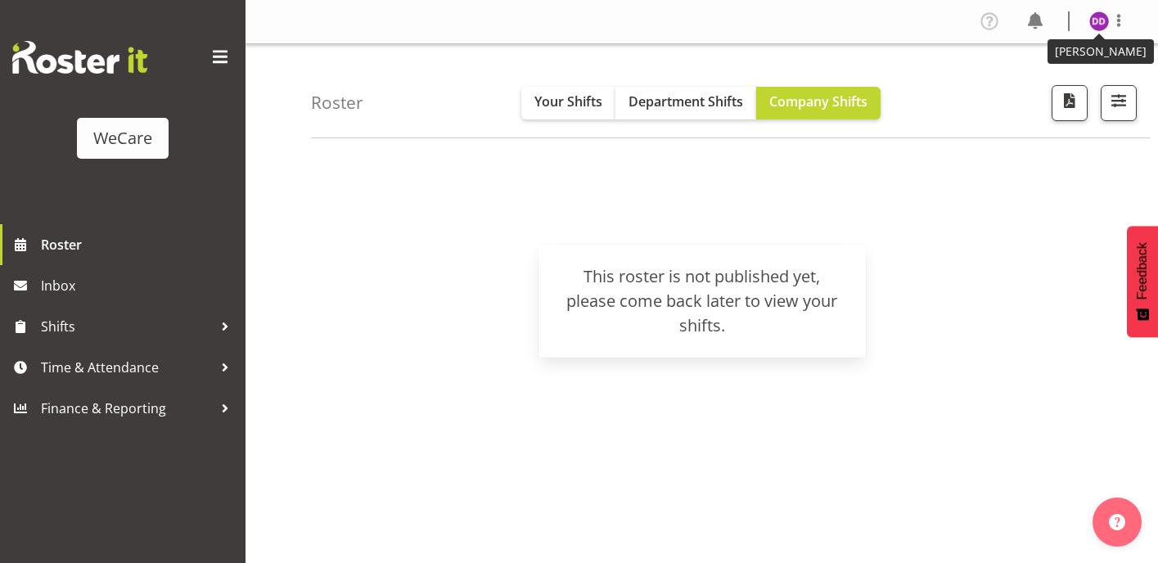
click at [1108, 26] on img at bounding box center [1100, 21] width 20 height 20
click at [1068, 88] on link "Log Out" at bounding box center [1050, 85] width 157 height 29
